Goal: Information Seeking & Learning: Learn about a topic

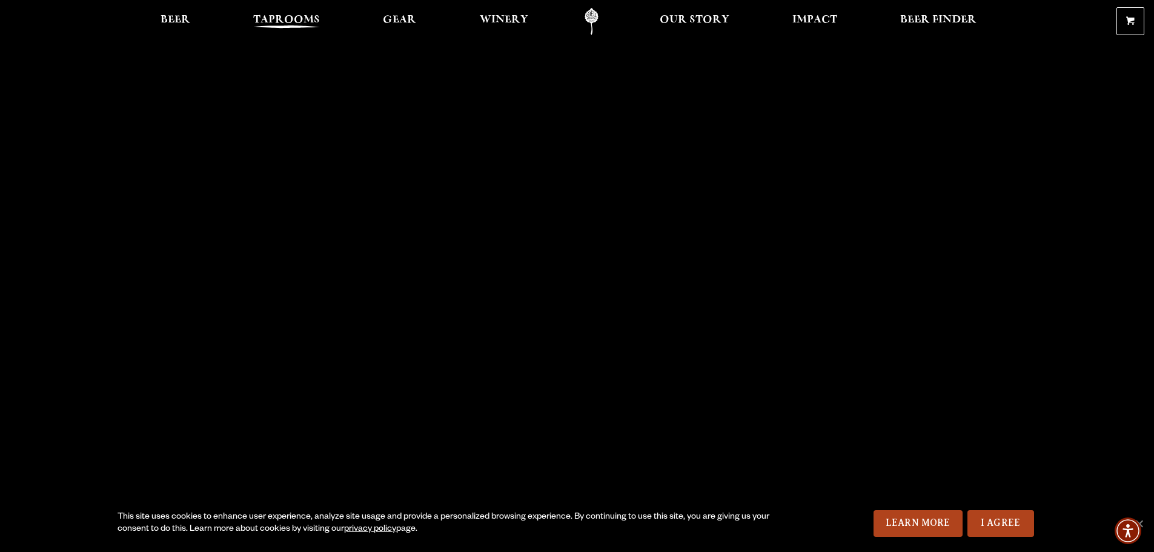
click at [291, 23] on span "Taprooms" at bounding box center [286, 20] width 67 height 10
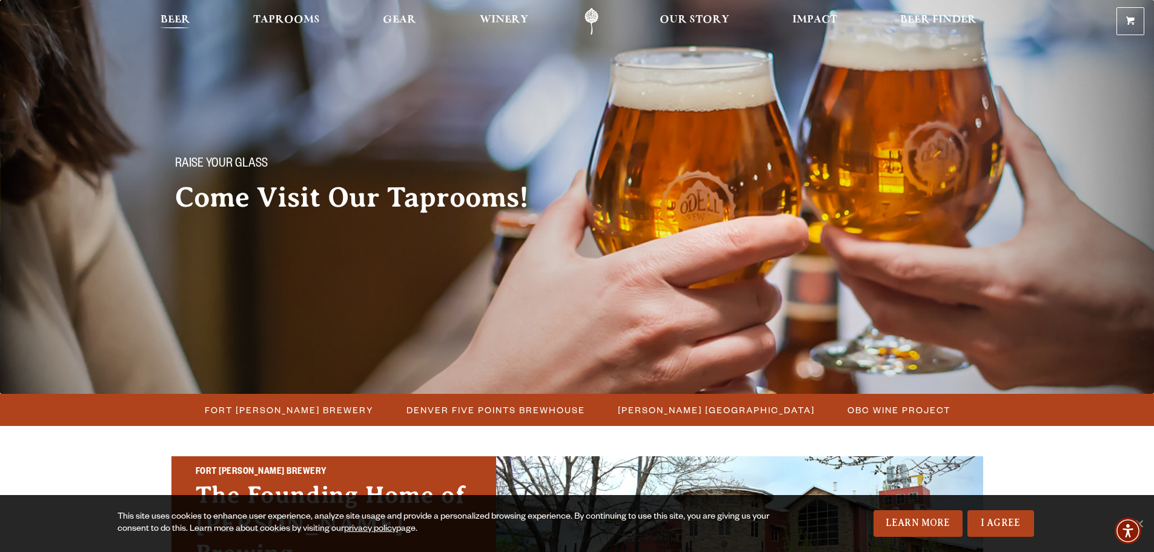
click at [173, 17] on span "Beer" at bounding box center [176, 20] width 30 height 10
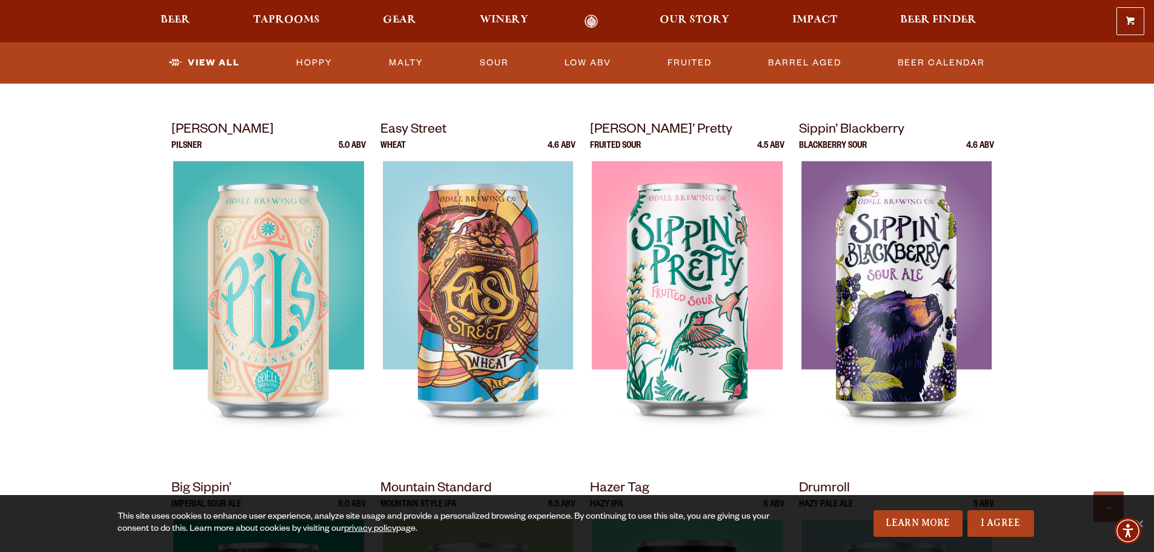
scroll to position [848, 0]
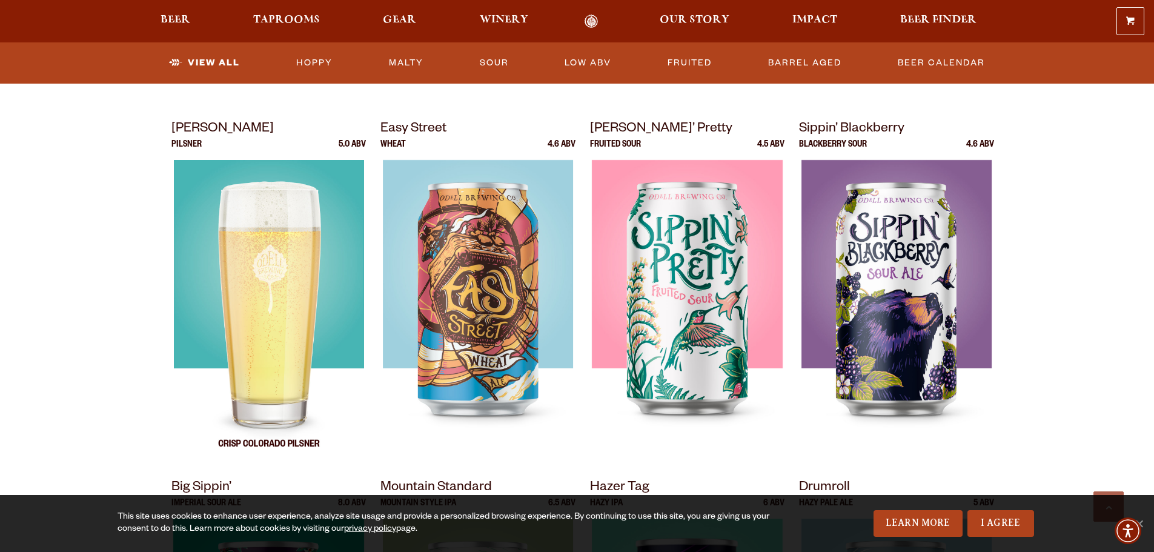
click at [255, 299] on img at bounding box center [268, 311] width 190 height 303
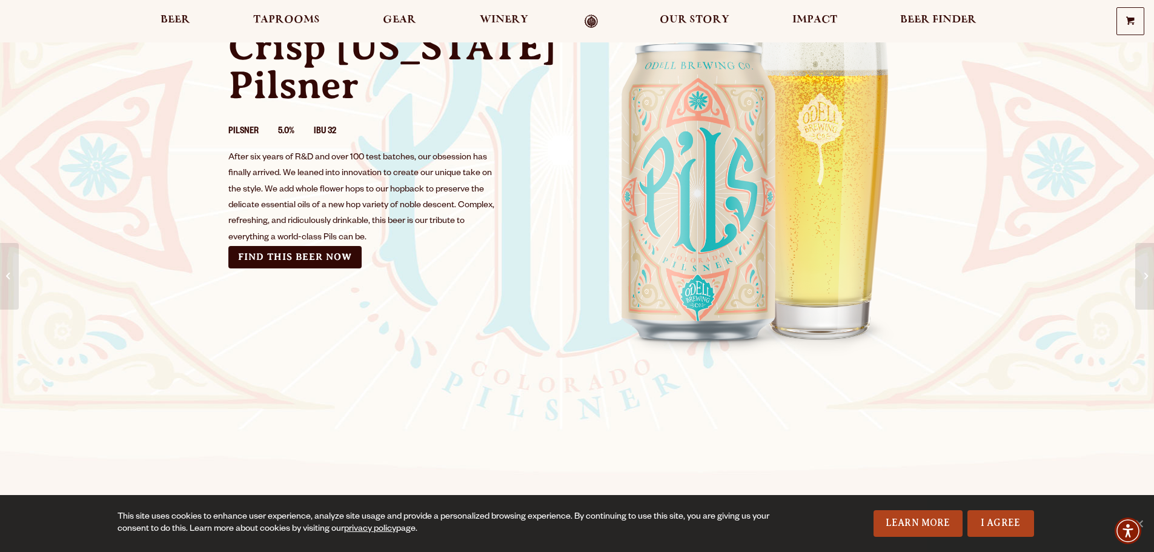
scroll to position [61, 0]
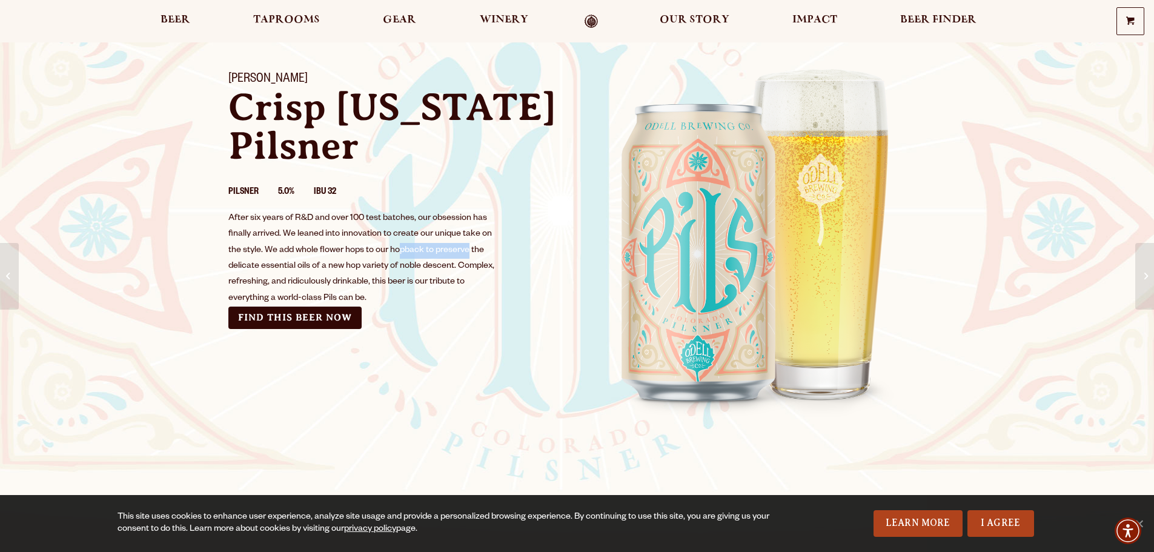
drag, startPoint x: 397, startPoint y: 250, endPoint x: 467, endPoint y: 258, distance: 70.7
click at [467, 258] on div "After six years of R&D and over 100 test batches, our obsession has finally arr…" at bounding box center [362, 259] width 268 height 96
drag, startPoint x: 316, startPoint y: 262, endPoint x: 431, endPoint y: 274, distance: 115.2
click at [431, 274] on div "After six years of R&D and over 100 test batches, our obsession has finally arr…" at bounding box center [362, 259] width 268 height 96
click at [429, 294] on div "After six years of R&D and over 100 test batches, our obsession has finally arr…" at bounding box center [362, 259] width 268 height 96
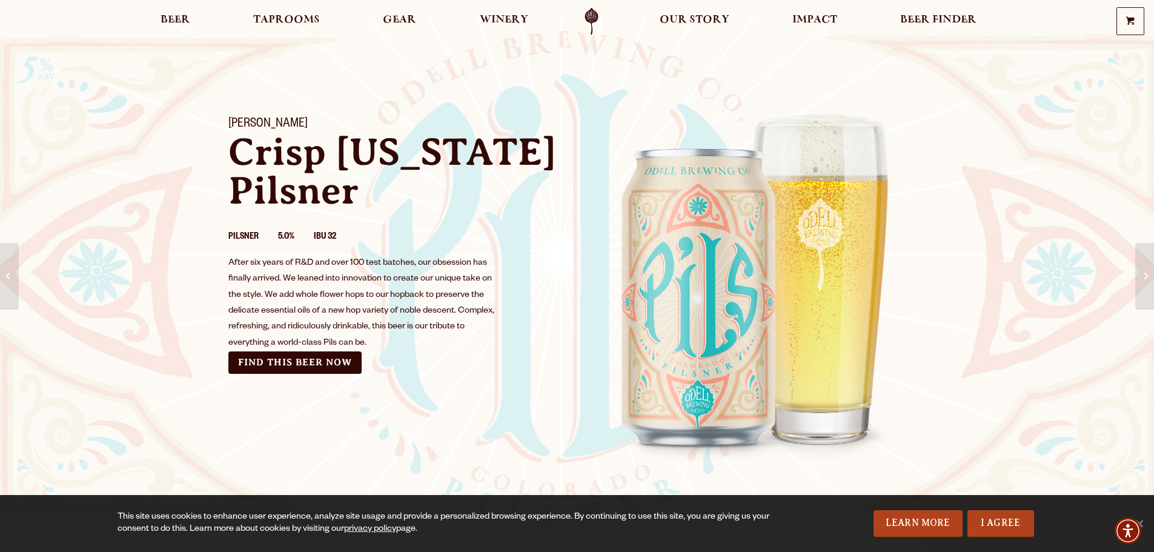
scroll to position [0, 0]
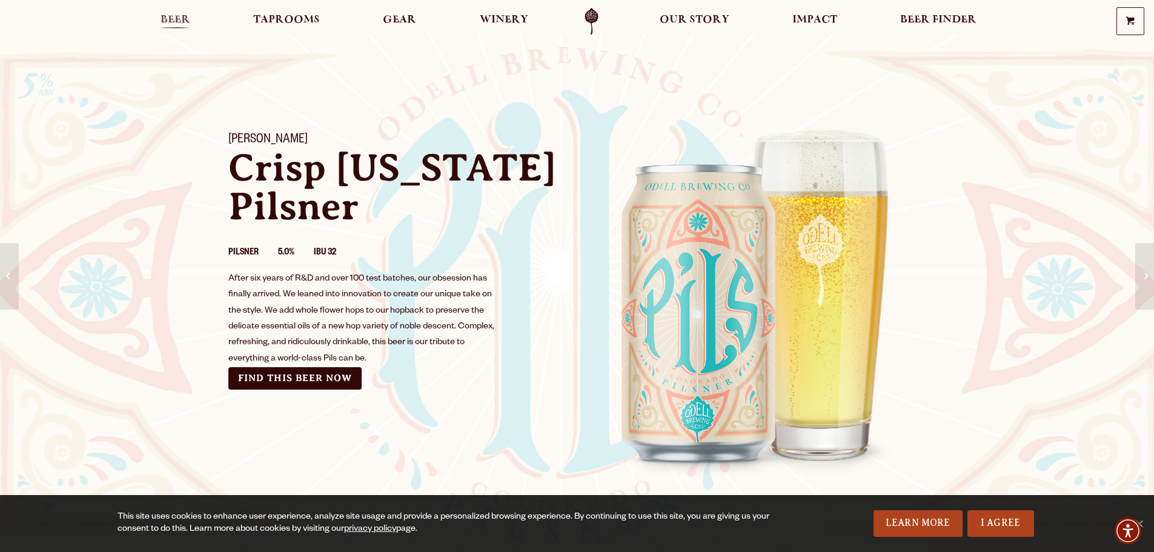
click at [178, 25] on span "Beer" at bounding box center [176, 20] width 30 height 10
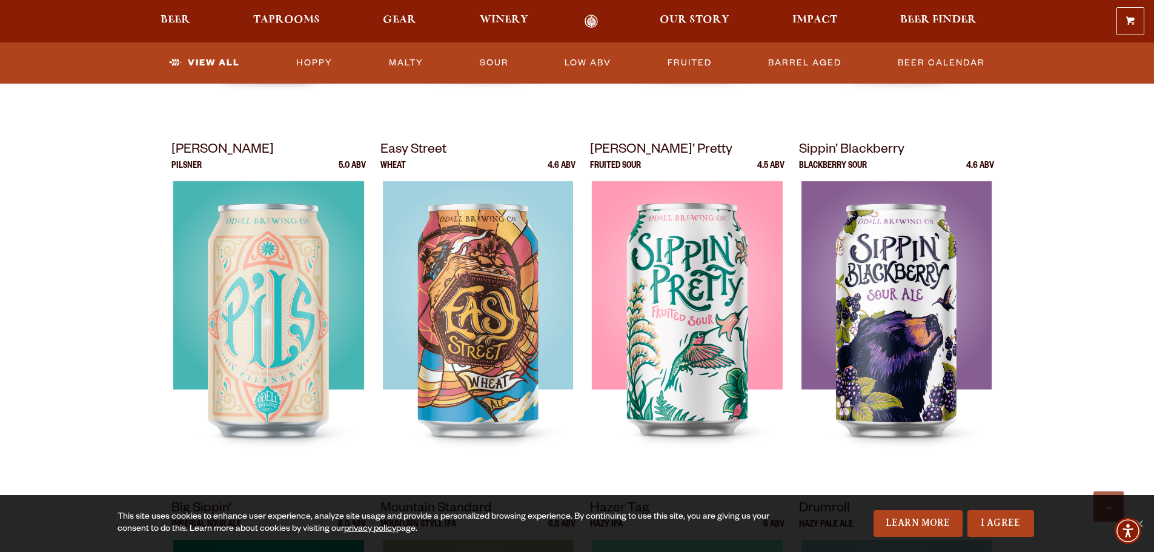
scroll to position [848, 0]
